Goal: Check status: Check status

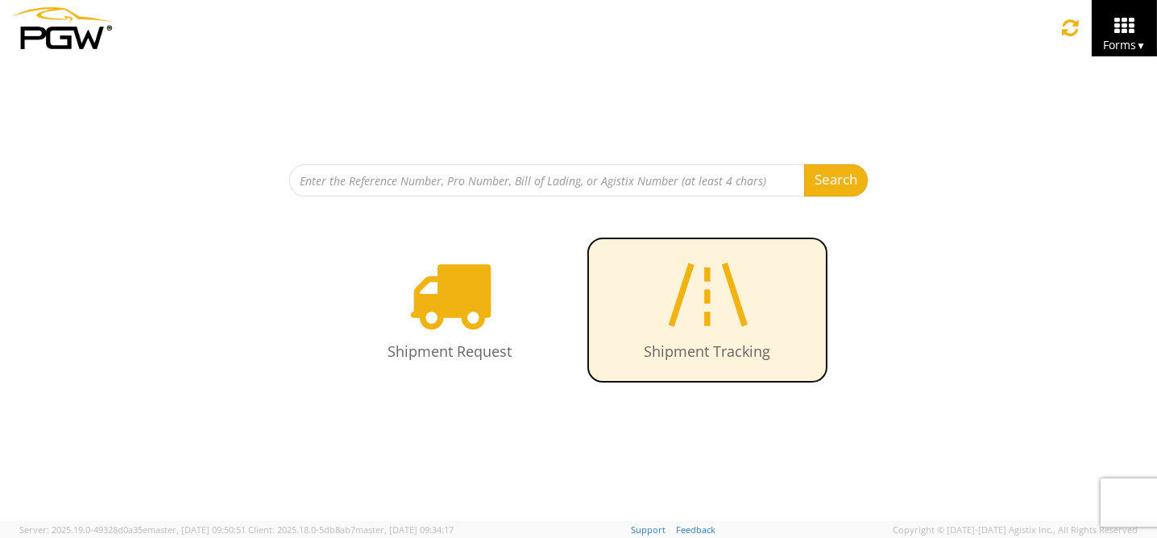
click at [705, 318] on icon at bounding box center [707, 294] width 93 height 83
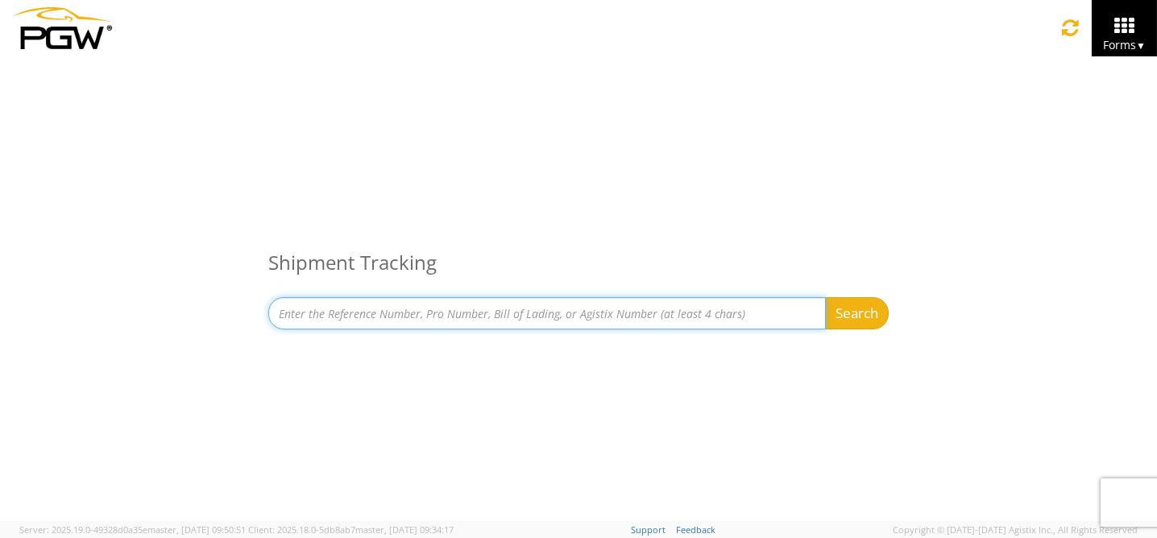
click at [515, 318] on input at bounding box center [547, 313] width 558 height 32
